Goal: Information Seeking & Learning: Learn about a topic

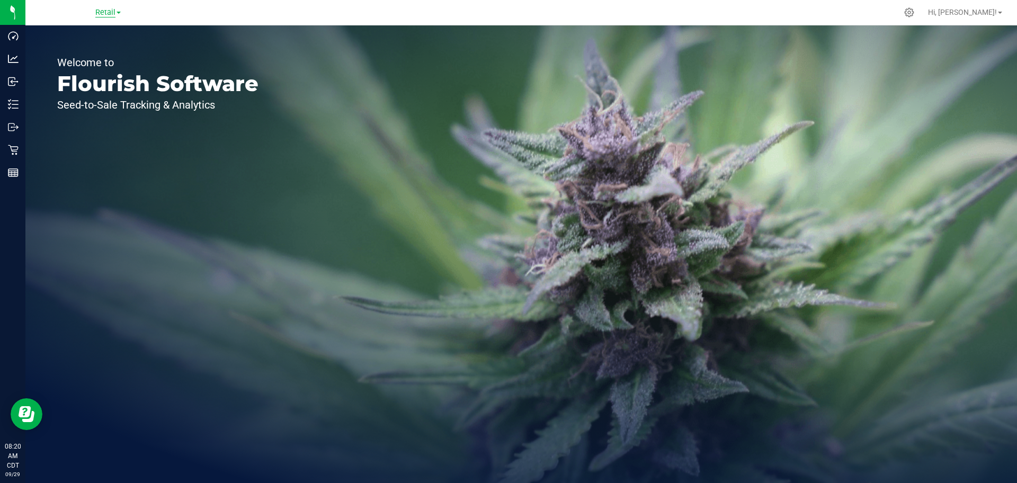
click at [103, 12] on span "Retail" at bounding box center [105, 13] width 20 height 10
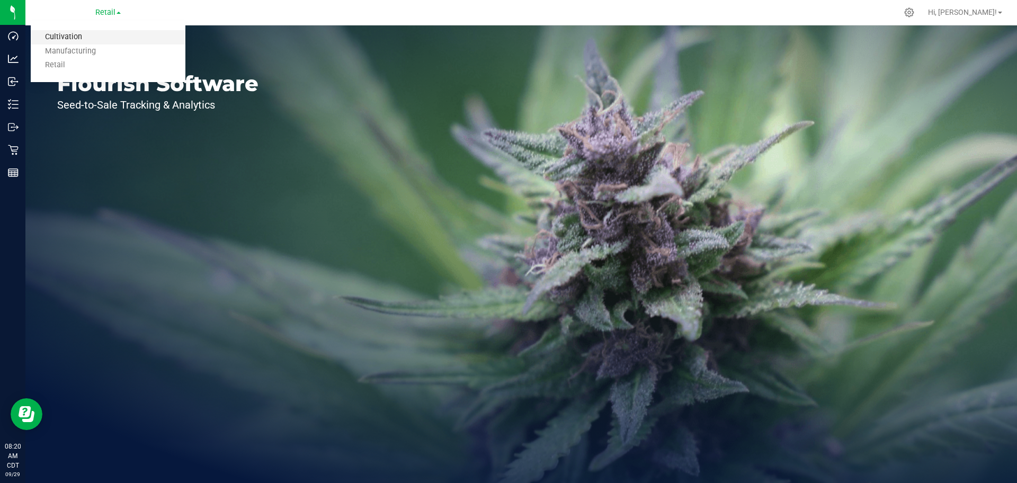
click at [103, 40] on link "Cultivation" at bounding box center [108, 37] width 155 height 14
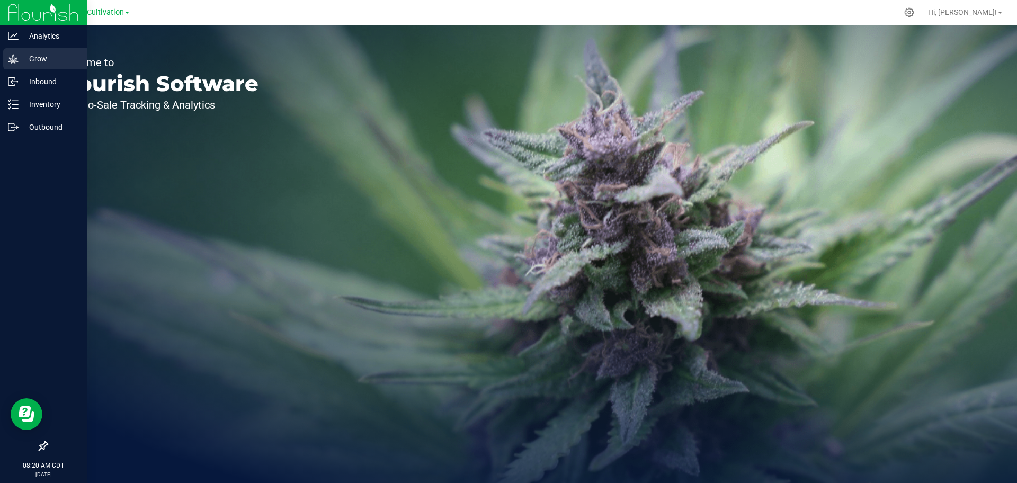
click at [6, 61] on div "Grow" at bounding box center [45, 58] width 84 height 21
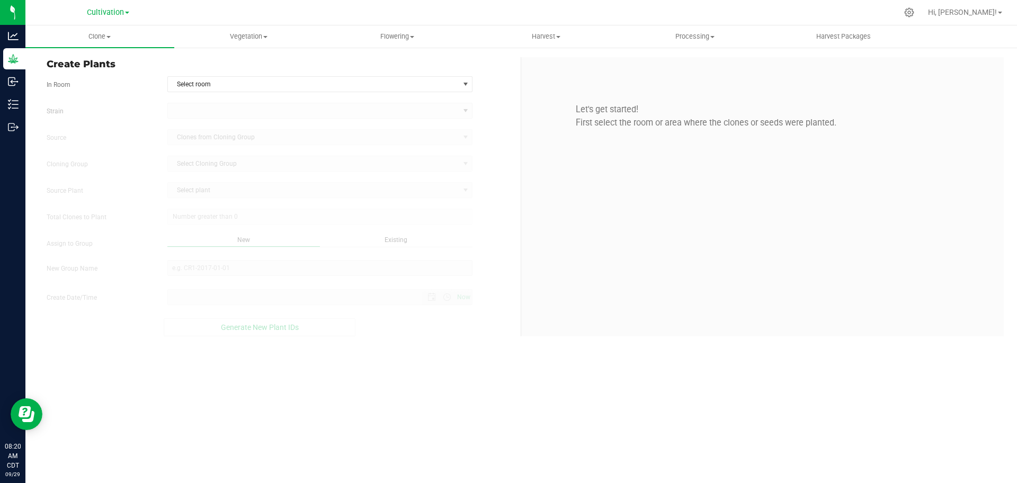
type input "[DATE] 8:20 AM"
click at [246, 38] on span "Vegetation" at bounding box center [249, 37] width 148 height 10
click at [245, 65] on li "Veg groups" at bounding box center [248, 64] width 149 height 13
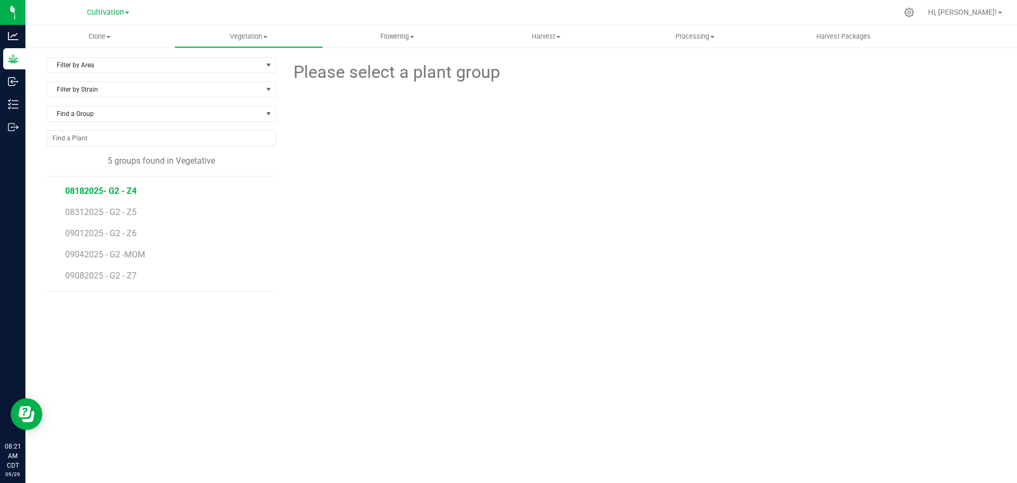
click at [131, 195] on span "08182025- G2 - Z4" at bounding box center [100, 191] width 71 height 10
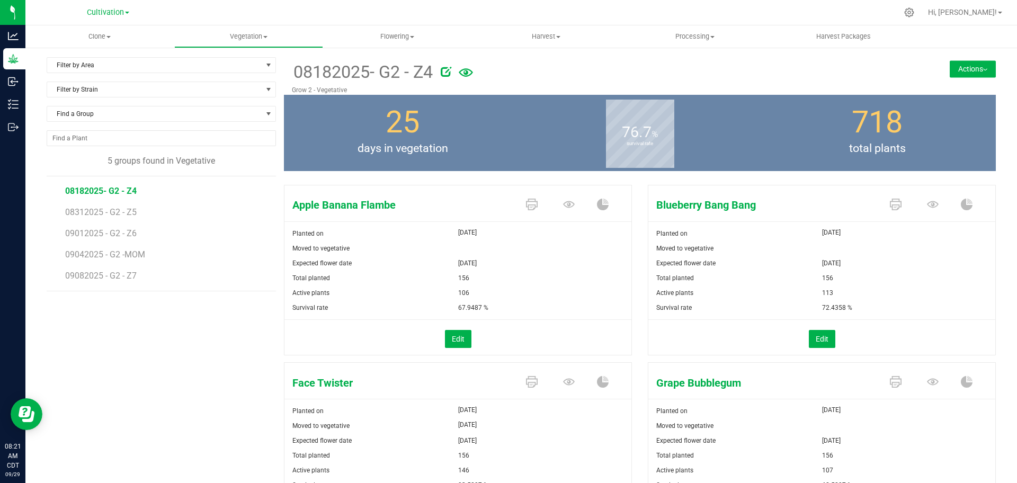
click at [467, 75] on icon at bounding box center [466, 72] width 14 height 23
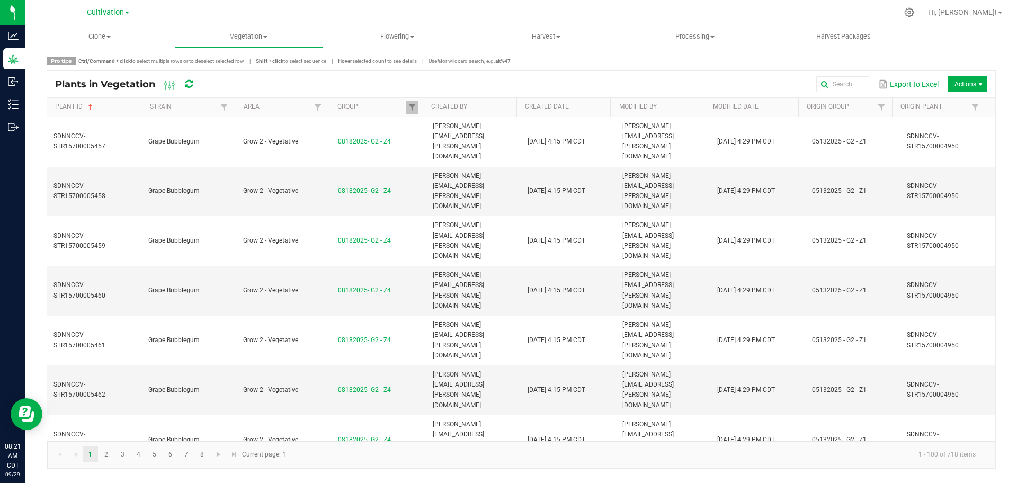
click at [293, 102] on th "Area" at bounding box center [282, 107] width 94 height 19
click at [307, 110] on link "Area" at bounding box center [278, 107] width 68 height 8
click at [203, 107] on link "Strain" at bounding box center [184, 107] width 68 height 8
click at [980, 82] on span "Actions" at bounding box center [980, 84] width 8 height 8
click at [903, 80] on button "Export to Excel" at bounding box center [908, 84] width 66 height 18
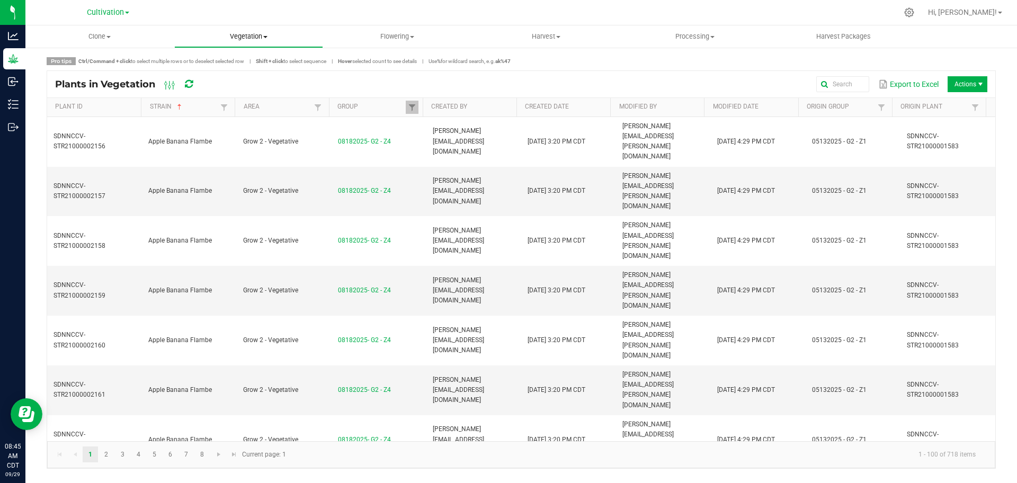
click at [285, 37] on span "Vegetation" at bounding box center [249, 37] width 148 height 10
click at [265, 65] on li "Veg groups" at bounding box center [248, 64] width 149 height 13
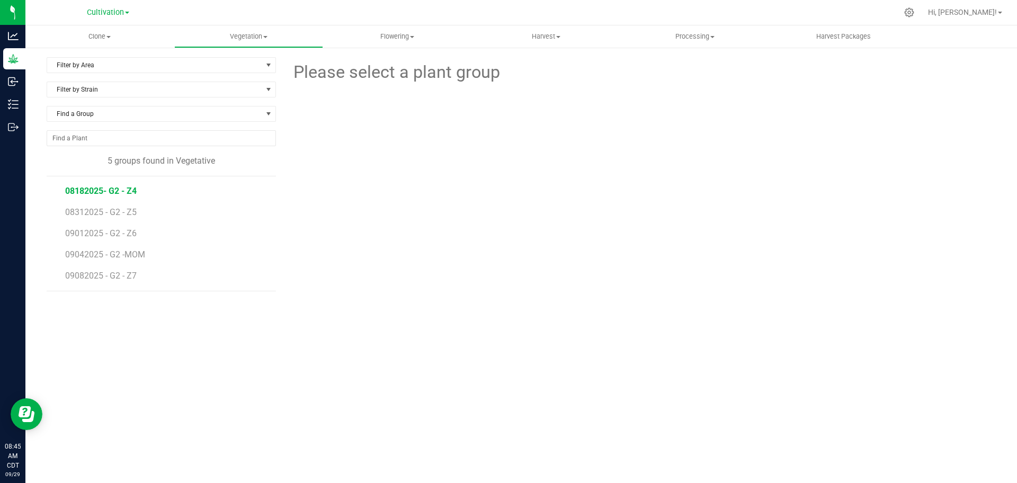
click at [127, 190] on span "08182025- G2 - Z4" at bounding box center [100, 191] width 71 height 10
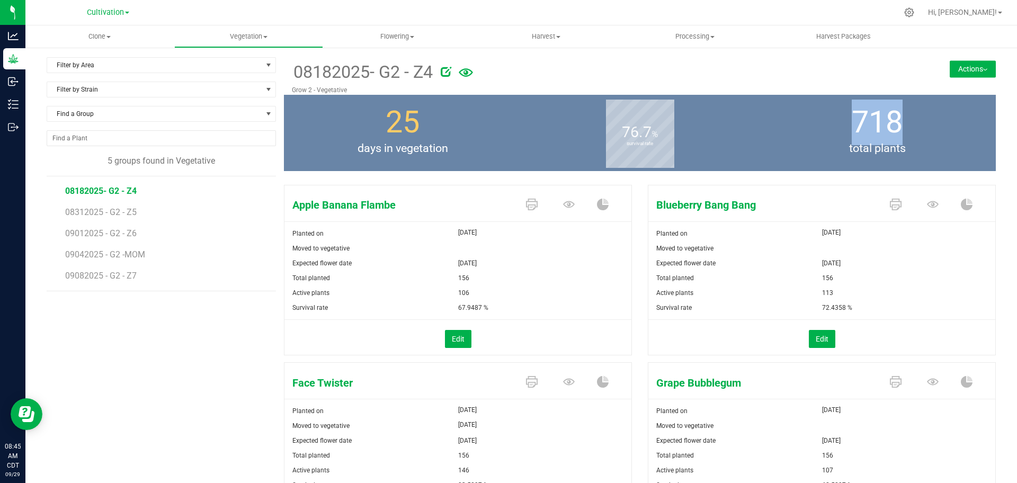
drag, startPoint x: 838, startPoint y: 124, endPoint x: 891, endPoint y: 126, distance: 52.4
click at [891, 126] on div "718 total plants" at bounding box center [876, 133] width 237 height 76
click at [673, 90] on p "Grow 2 - Vegetative" at bounding box center [580, 90] width 577 height 10
click at [86, 217] on li "08312025 - G2 - Z5" at bounding box center [166, 208] width 203 height 21
click at [93, 212] on span "08312025 - G2 - Z5" at bounding box center [102, 212] width 74 height 10
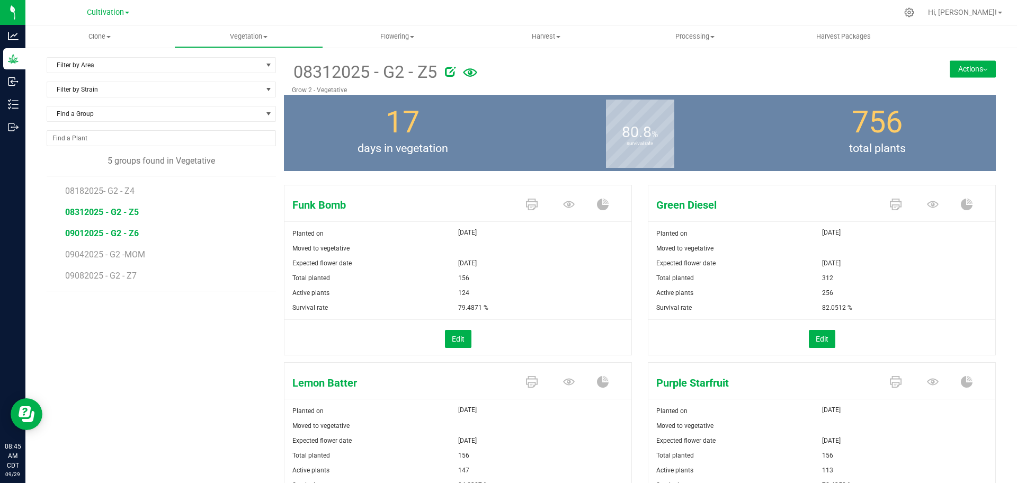
click at [101, 236] on span "09012025 - G2 - Z6" at bounding box center [102, 233] width 74 height 10
click at [106, 253] on span "09042025 - G2 -MOM" at bounding box center [106, 254] width 82 height 10
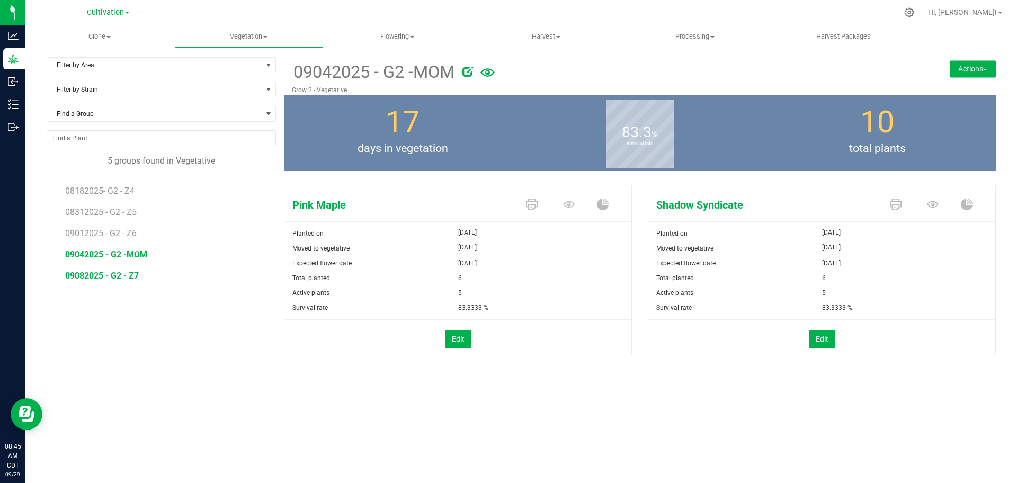
click at [106, 275] on span "09082025 - G2 - Z7" at bounding box center [102, 276] width 74 height 10
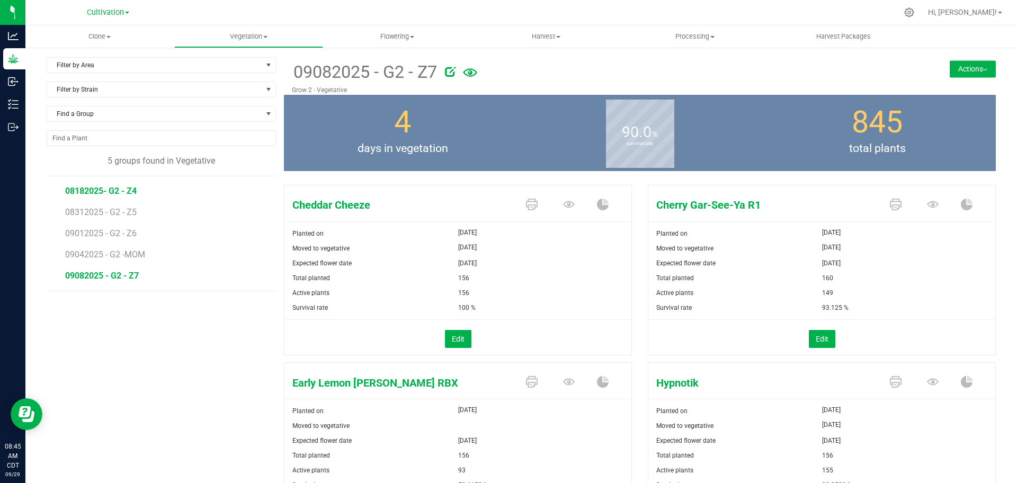
click at [113, 190] on span "08182025- G2 - Z4" at bounding box center [100, 191] width 71 height 10
